Goal: Information Seeking & Learning: Learn about a topic

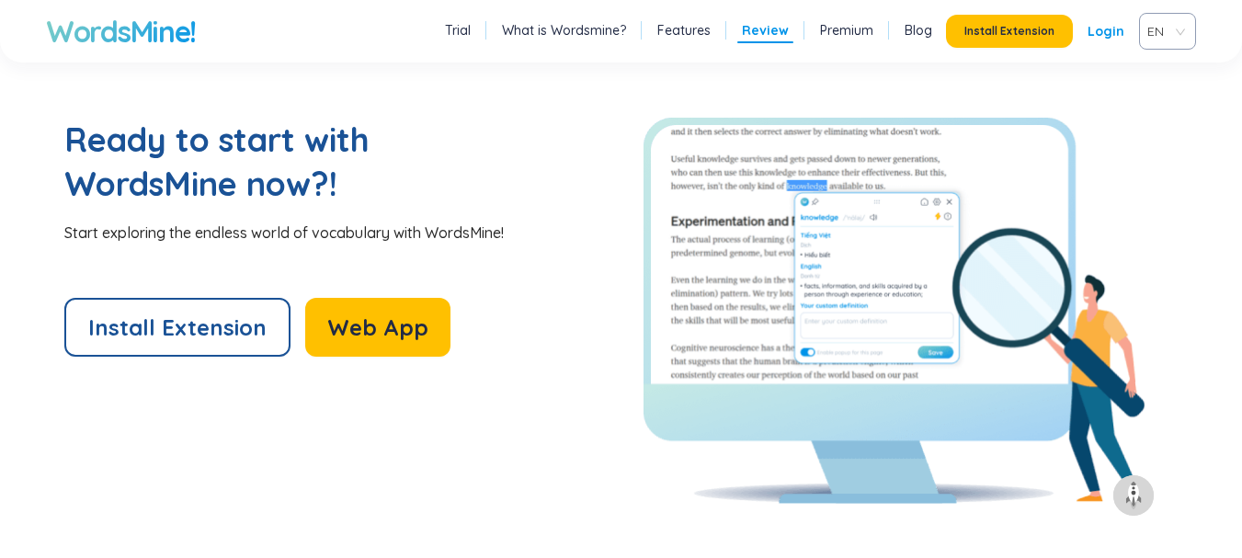
scroll to position [4136, 0]
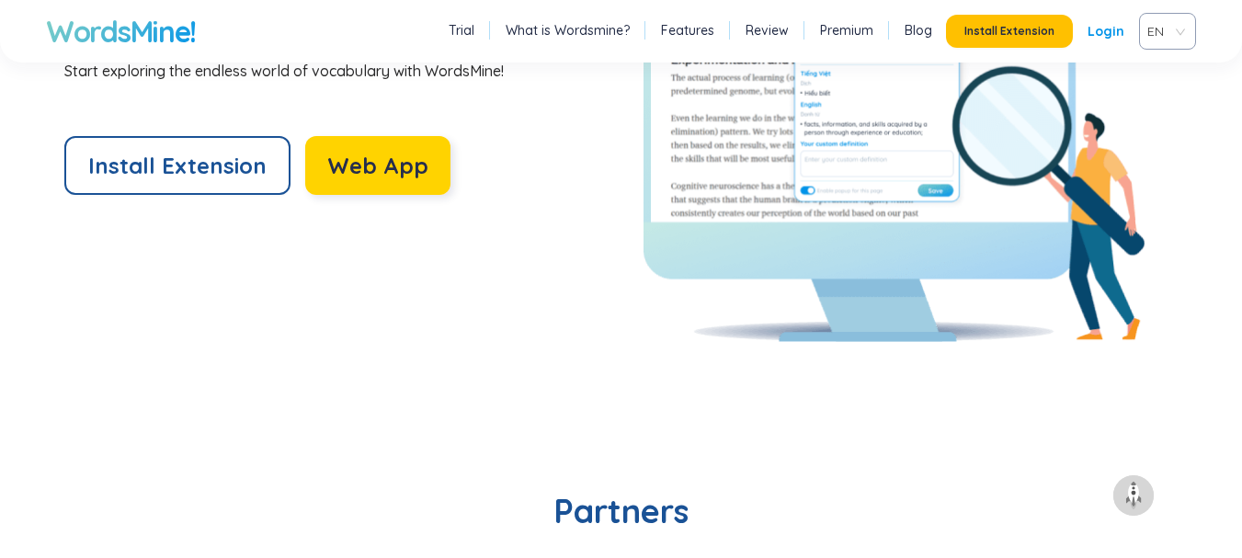
click at [357, 186] on button "Web App" at bounding box center [377, 165] width 145 height 59
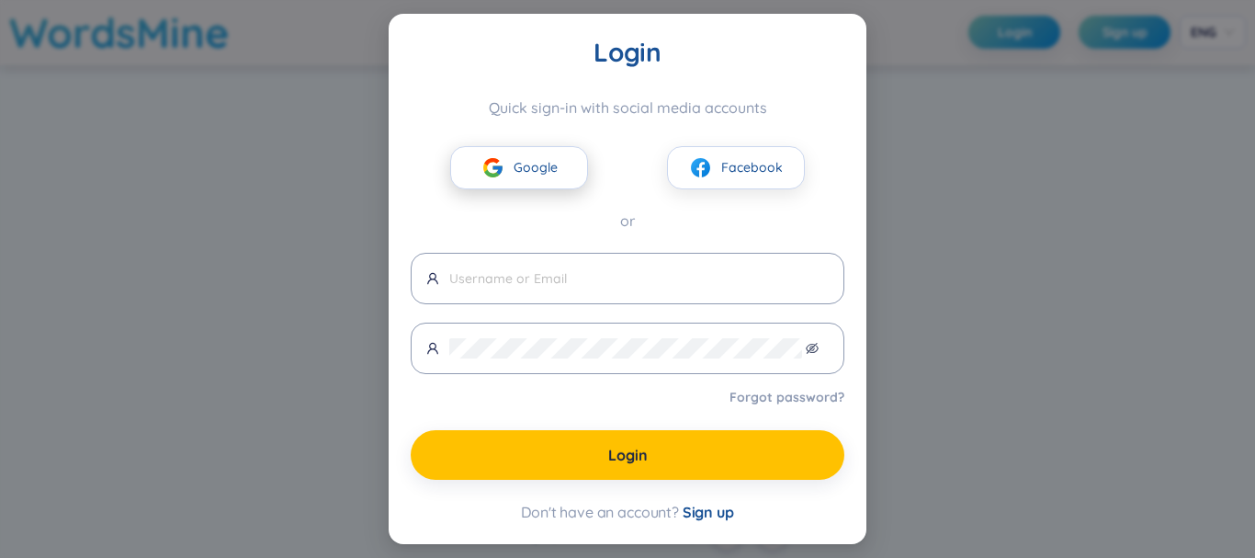
click at [557, 170] on button "Google" at bounding box center [519, 167] width 138 height 43
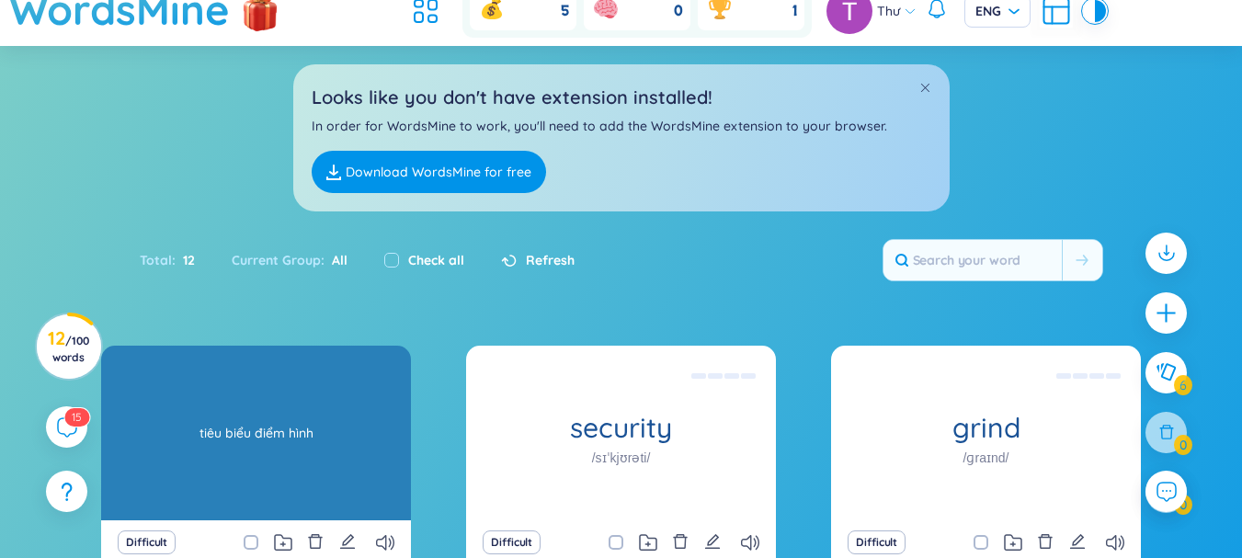
scroll to position [92, 0]
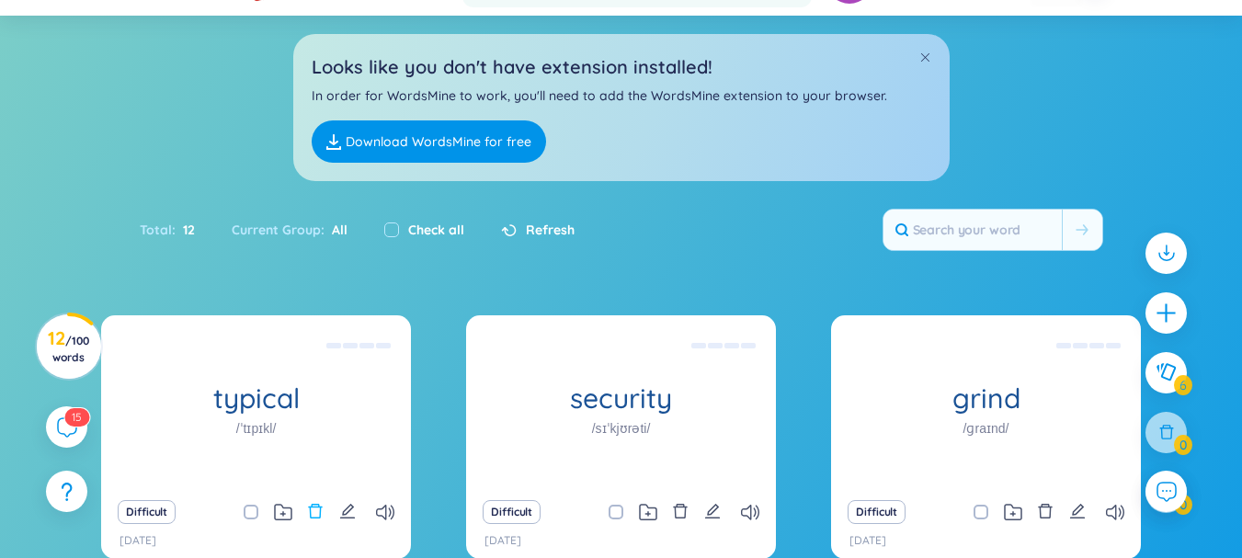
click at [312, 346] on div "typical /ˈtɪpɪkl/ tiêu biểu điểm hình" at bounding box center [256, 402] width 310 height 175
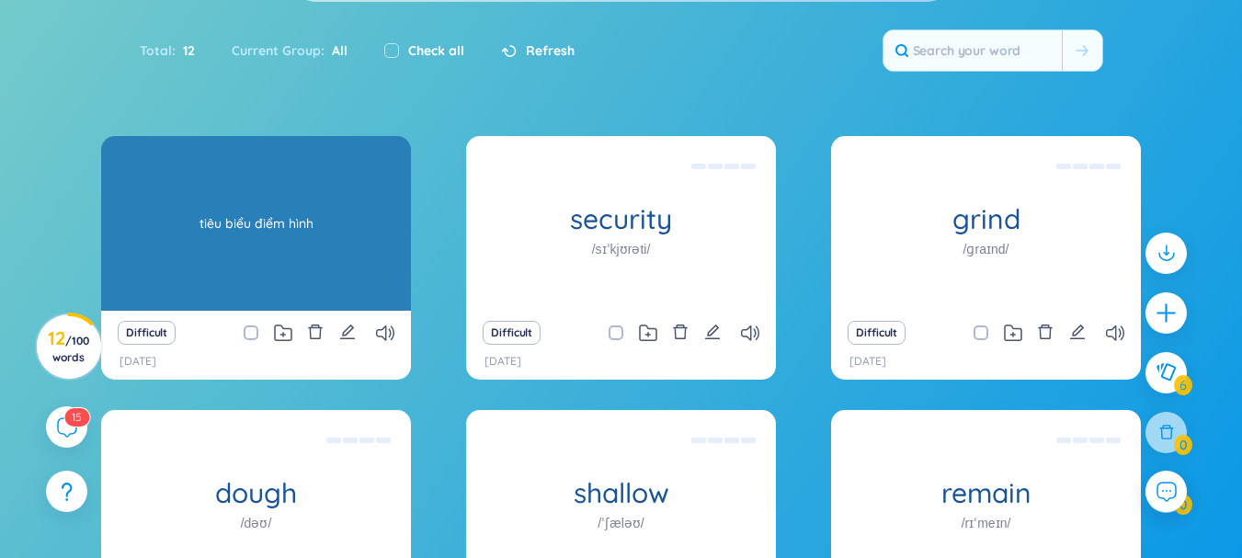
scroll to position [276, 0]
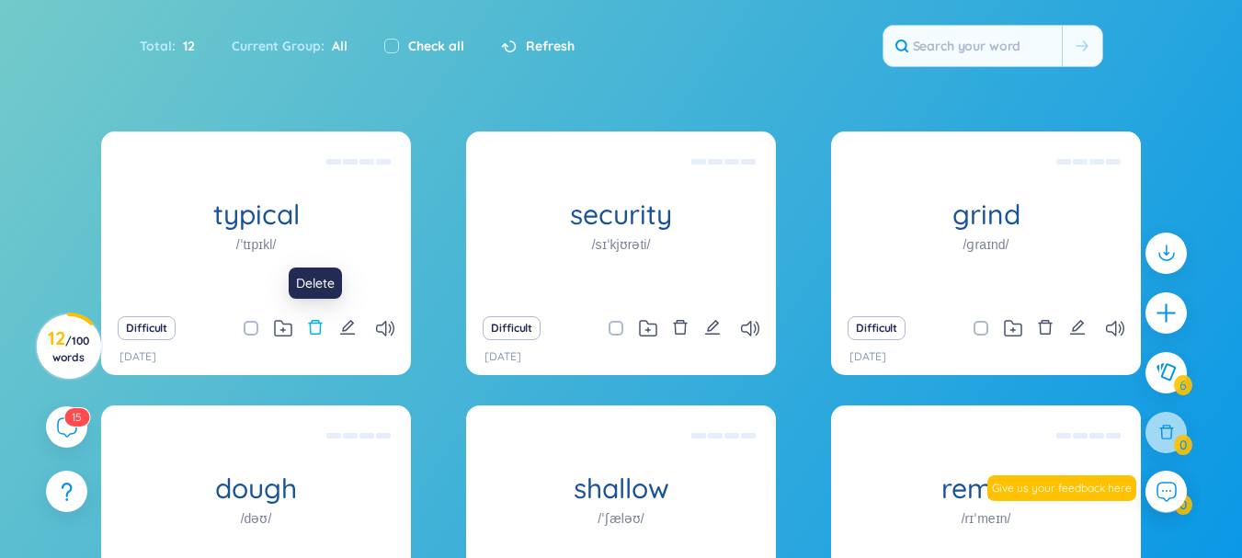
click at [315, 321] on icon "delete" at bounding box center [316, 327] width 14 height 15
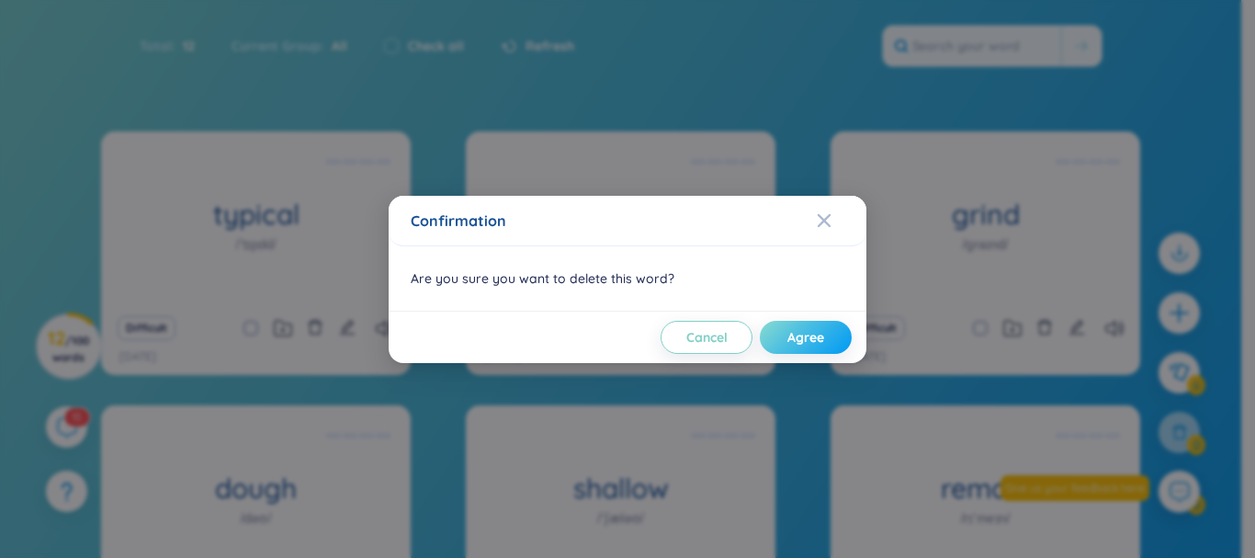
click at [797, 339] on span "Agree" at bounding box center [806, 337] width 37 height 18
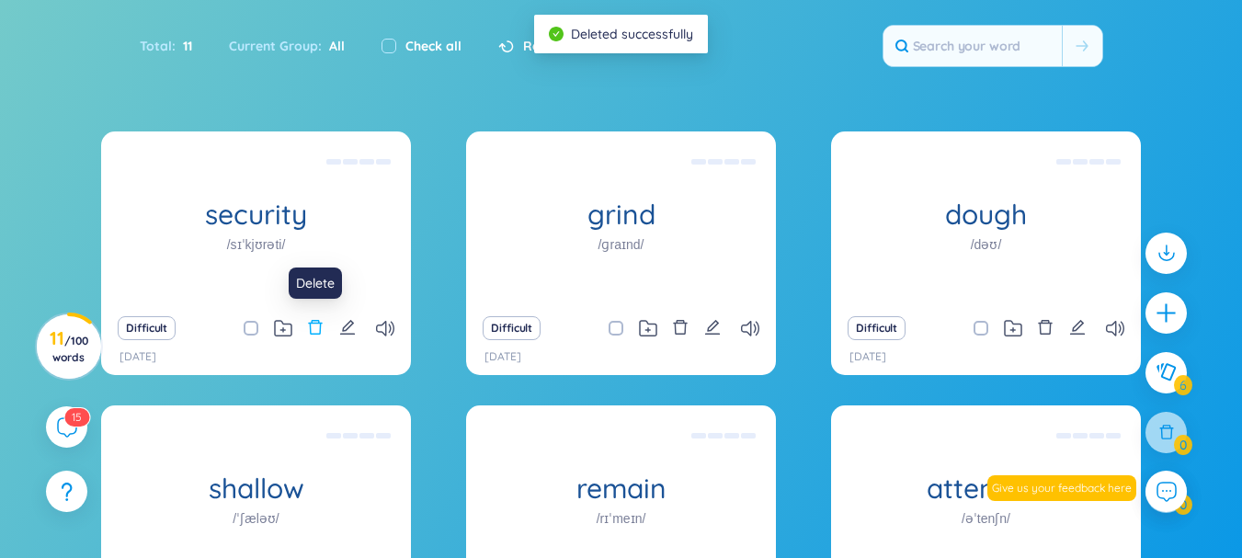
click at [316, 329] on icon "delete" at bounding box center [315, 327] width 17 height 17
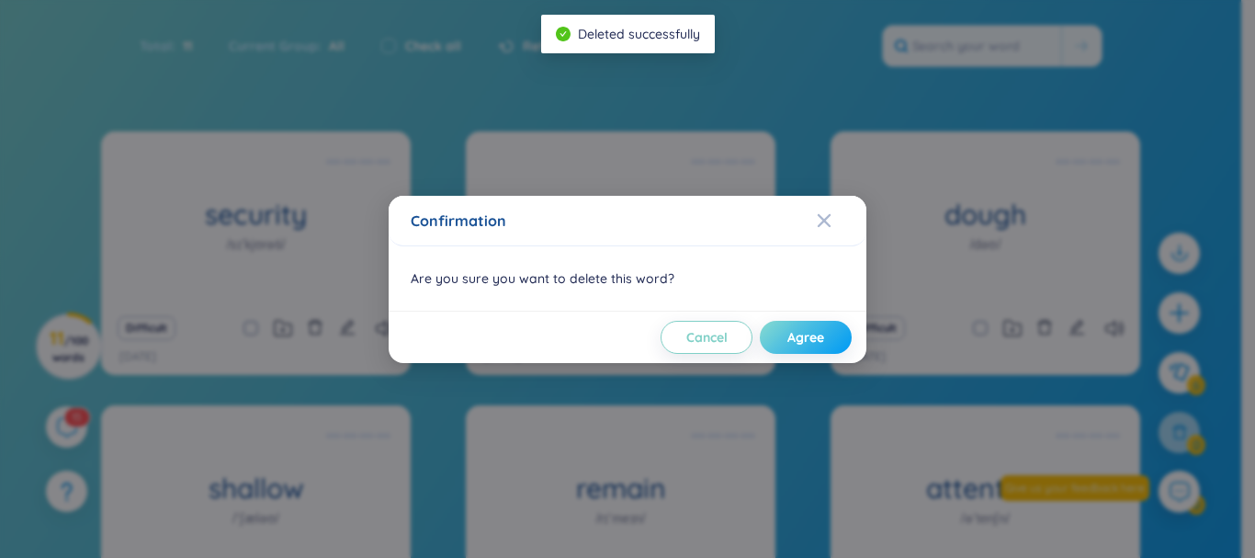
click at [788, 339] on span "Agree" at bounding box center [806, 337] width 37 height 18
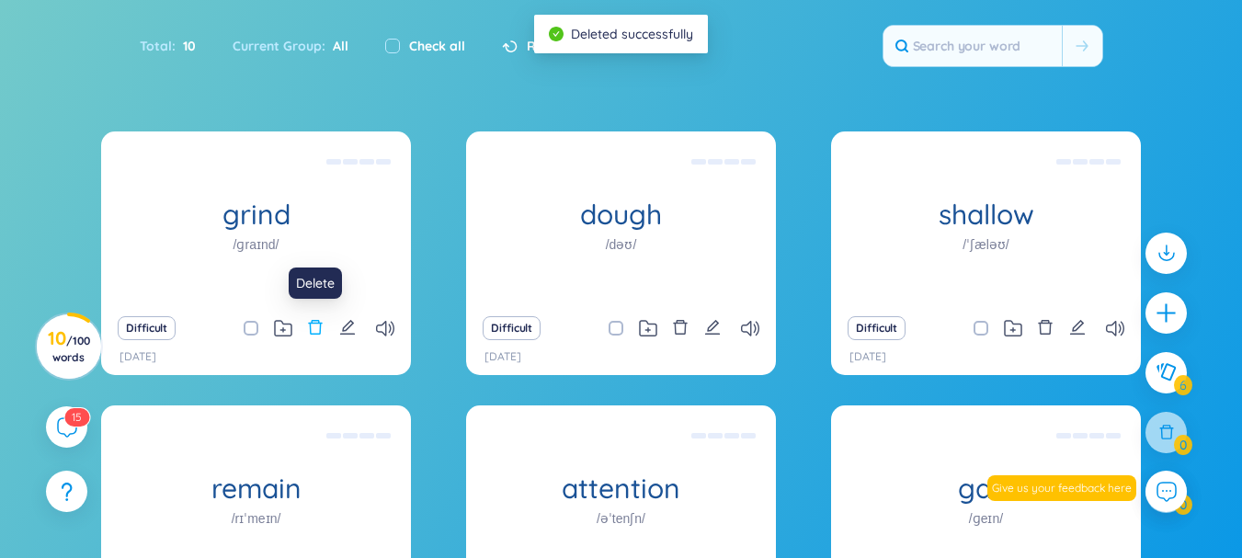
click at [317, 325] on icon "delete" at bounding box center [315, 327] width 17 height 17
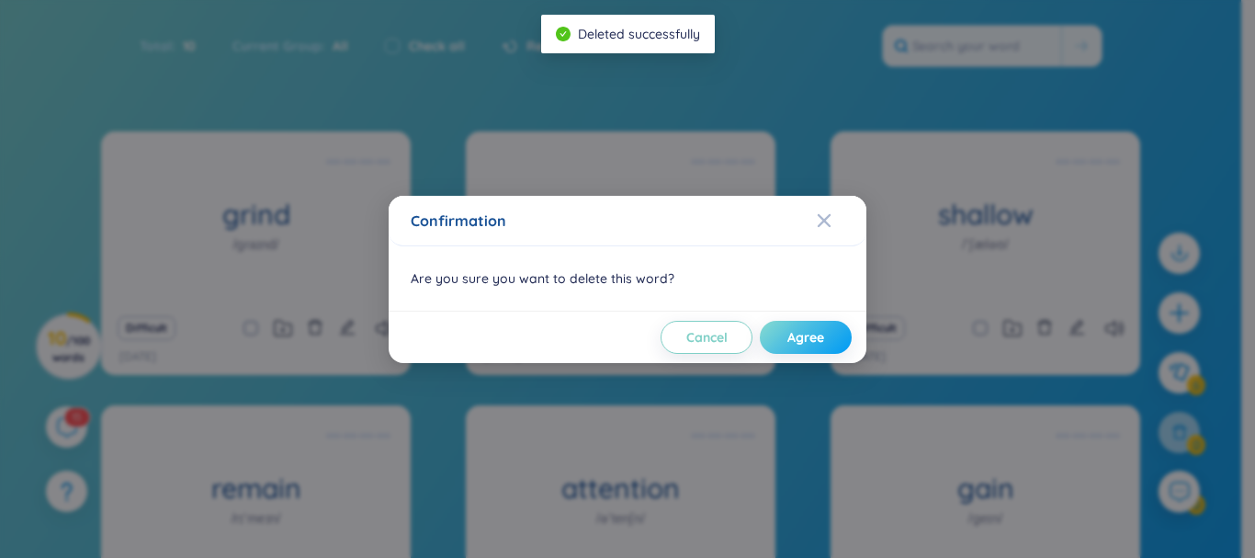
click at [837, 347] on button "Agree" at bounding box center [806, 337] width 92 height 33
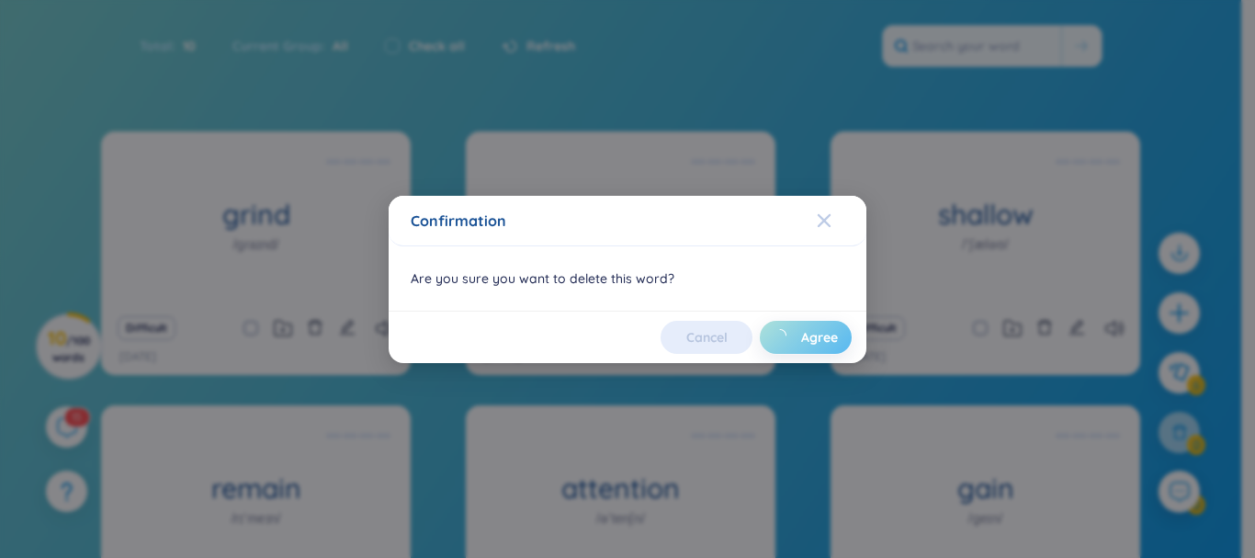
click at [821, 227] on icon "Close" at bounding box center [824, 220] width 15 height 15
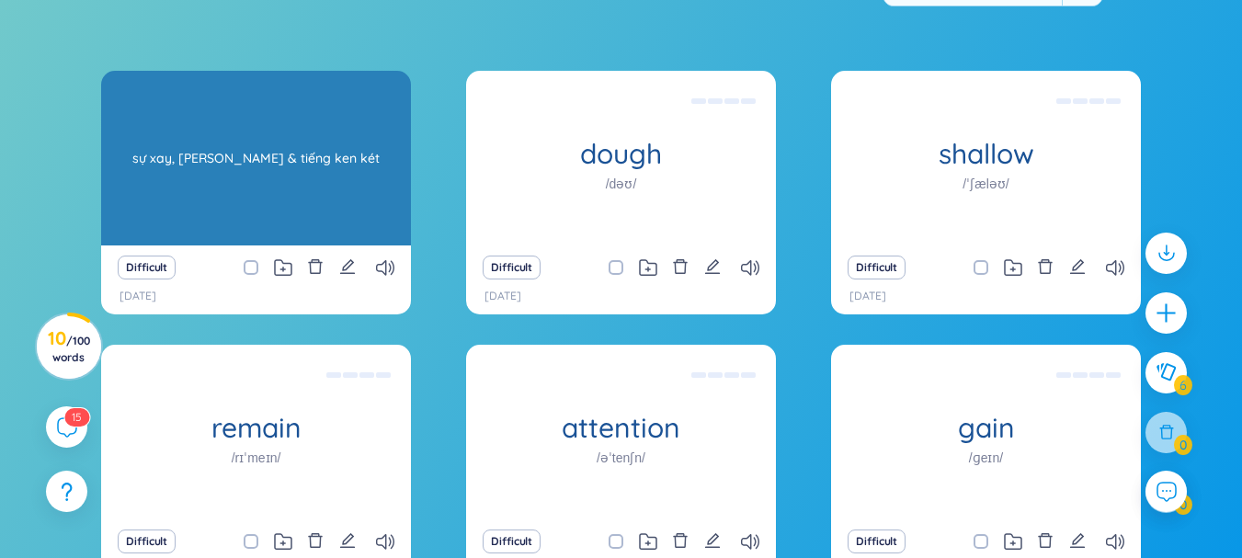
scroll to position [460, 0]
